Goal: Complete application form

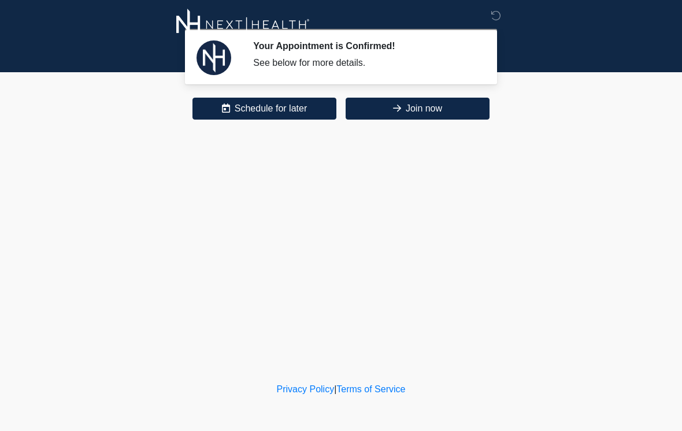
click at [431, 118] on button "Join now" at bounding box center [417, 109] width 144 height 22
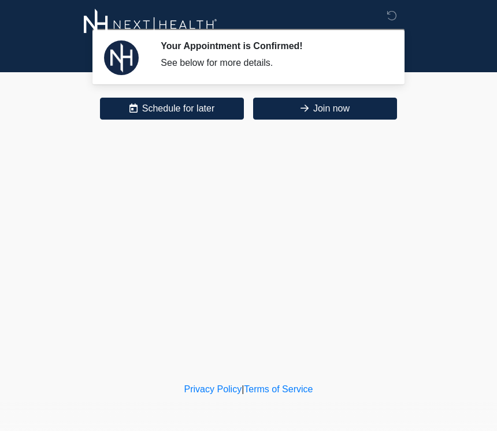
click at [315, 112] on button "Join now" at bounding box center [325, 109] width 144 height 22
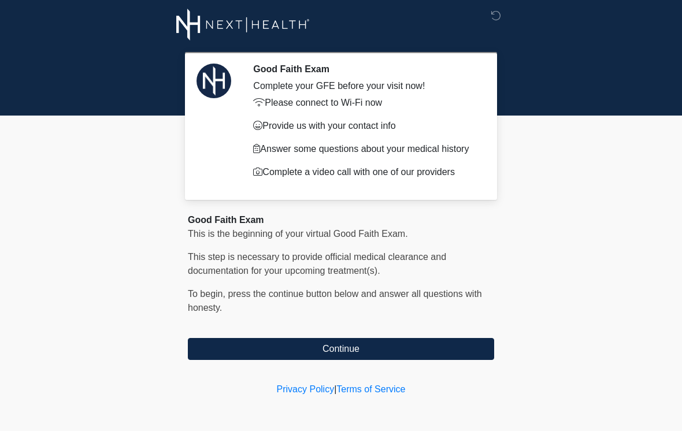
click at [457, 353] on button "Continue" at bounding box center [341, 349] width 306 height 22
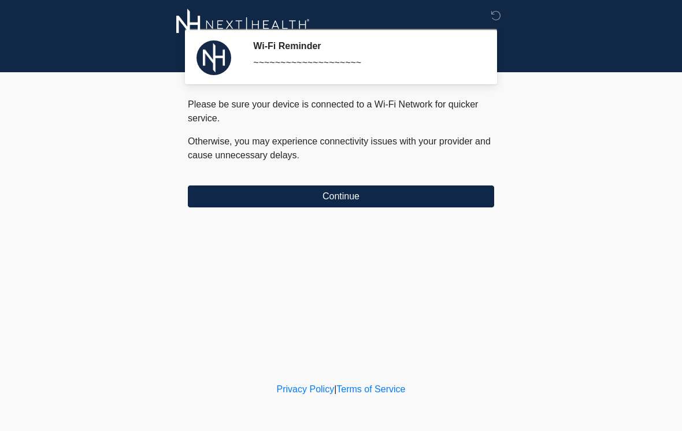
click at [462, 205] on button "Continue" at bounding box center [341, 196] width 306 height 22
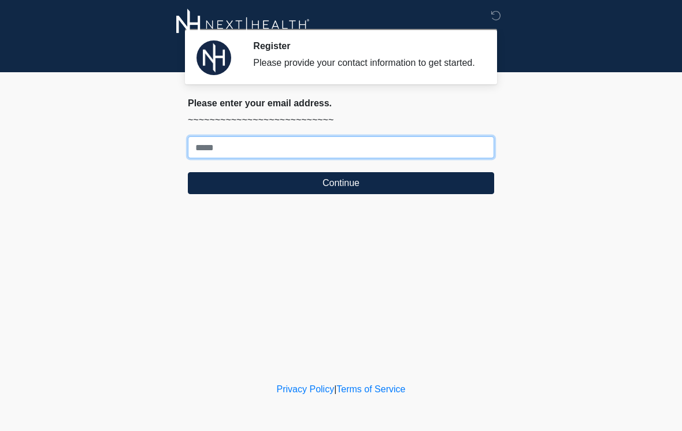
click at [451, 148] on input "Where should we email your treatment plan?" at bounding box center [341, 147] width 306 height 22
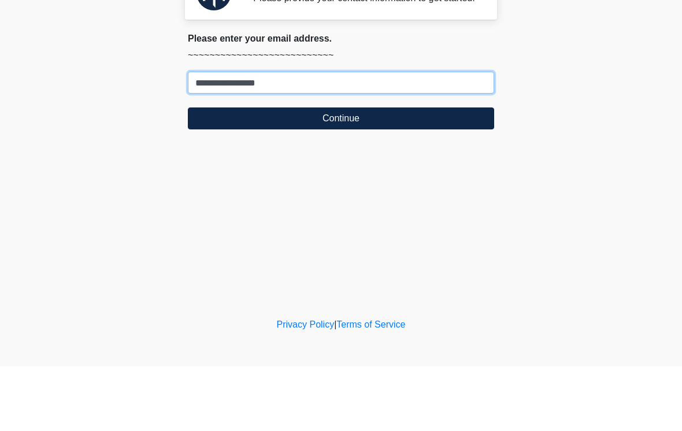
type input "**********"
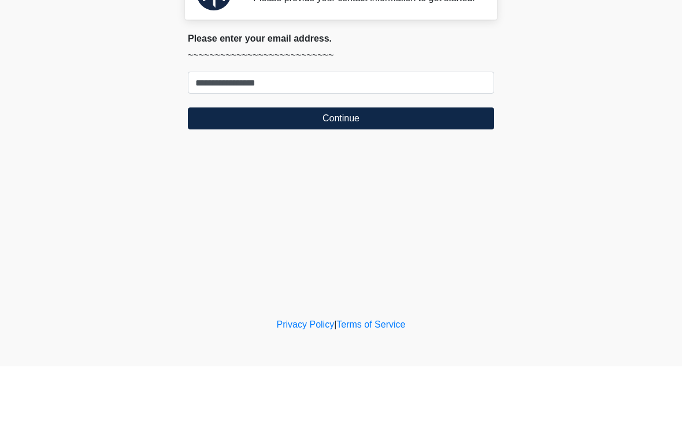
click at [469, 172] on button "Continue" at bounding box center [341, 183] width 306 height 22
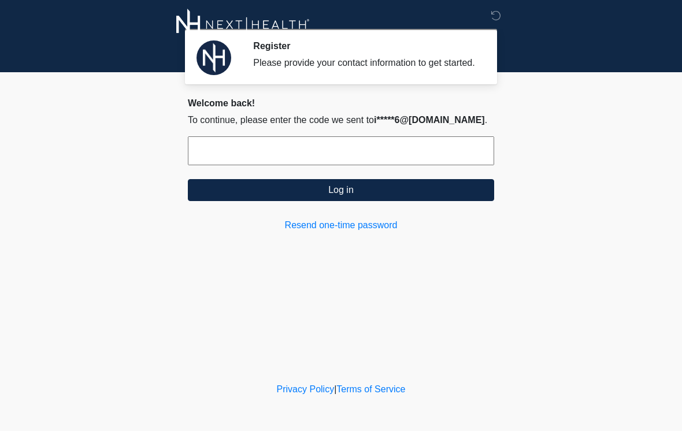
click at [496, 20] on icon at bounding box center [495, 15] width 10 height 10
